Goal: Find specific page/section: Find specific page/section

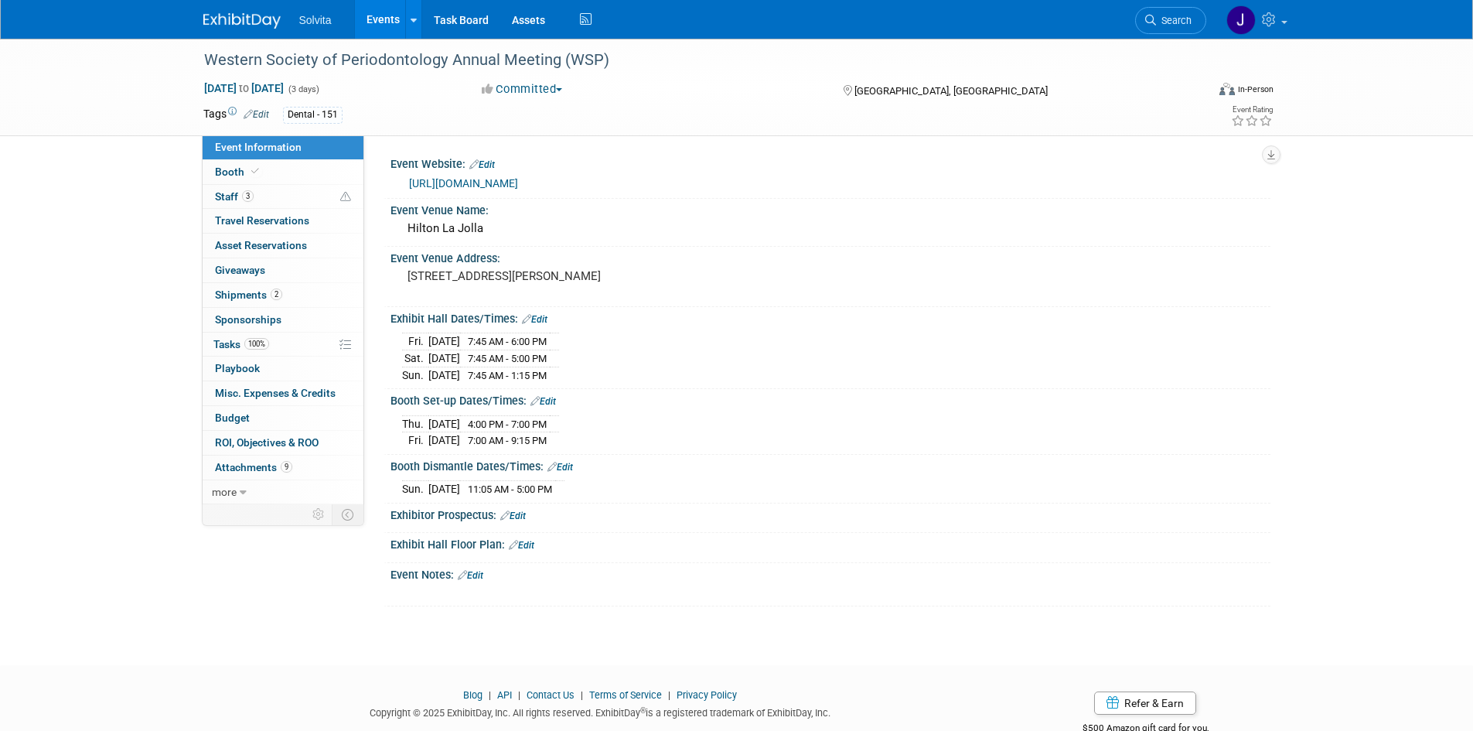
click at [240, 24] on img at bounding box center [241, 20] width 77 height 15
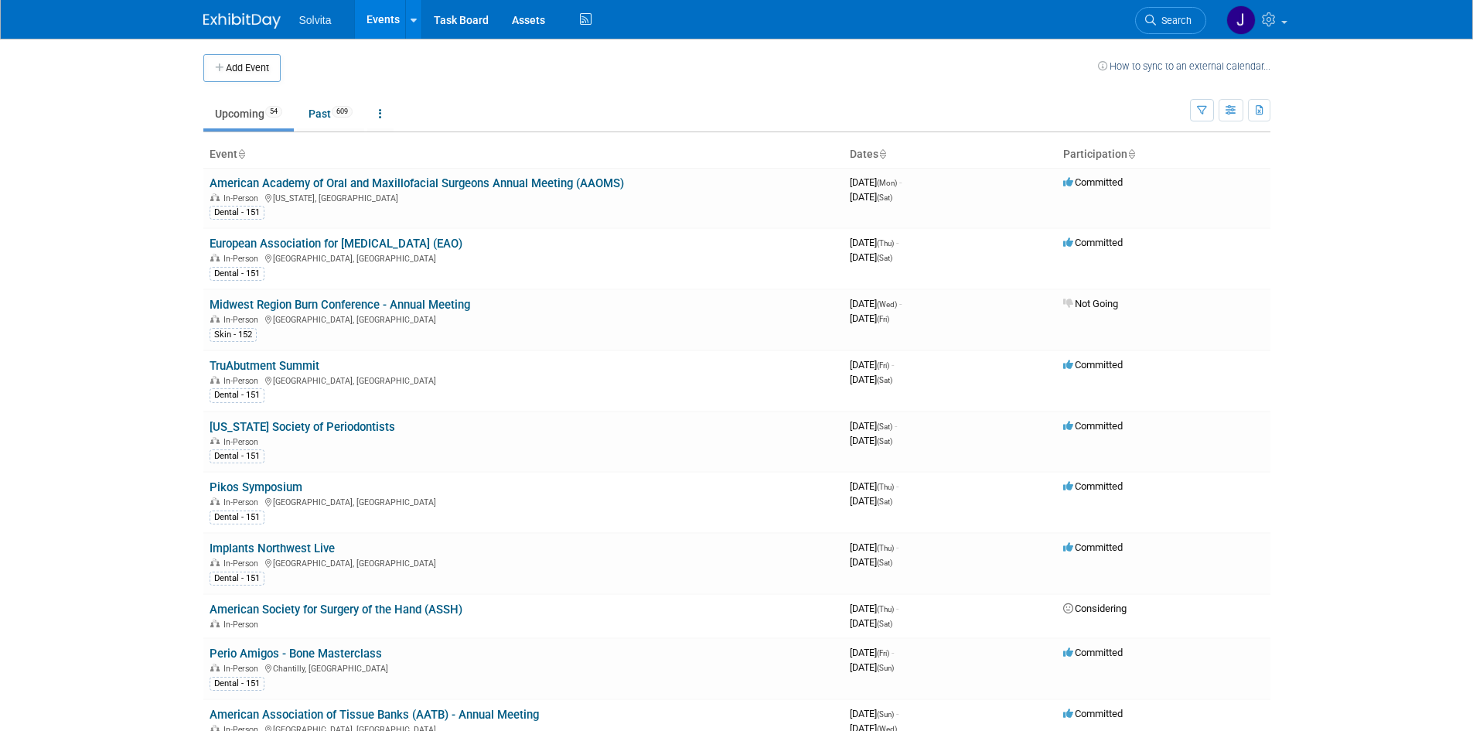
click at [228, 22] on img at bounding box center [241, 20] width 77 height 15
